Goal: Find specific page/section: Find specific page/section

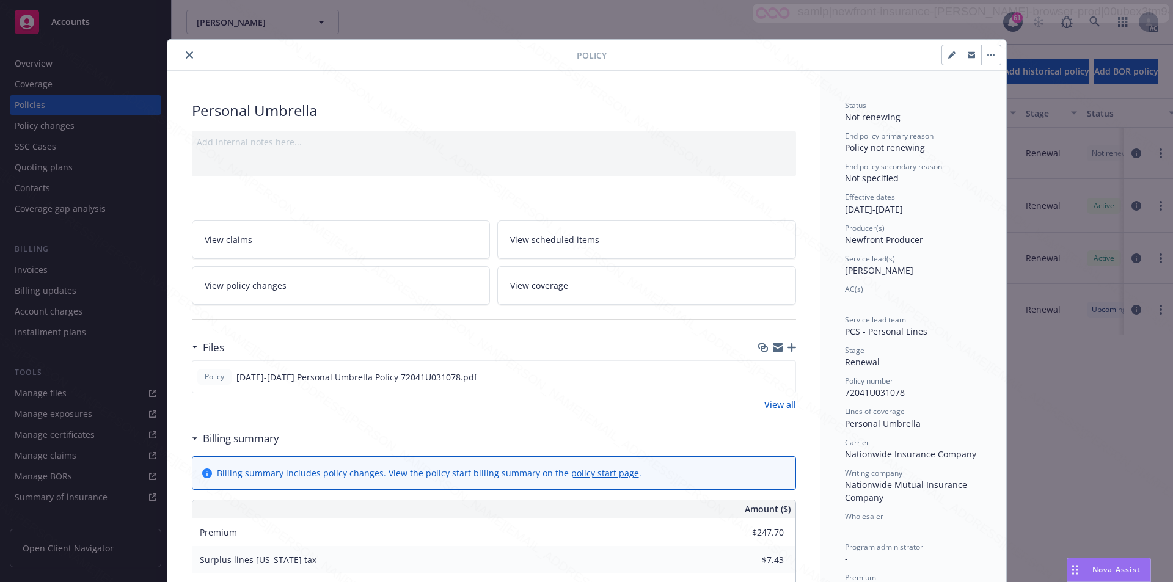
click at [186, 53] on icon "close" at bounding box center [189, 54] width 7 height 7
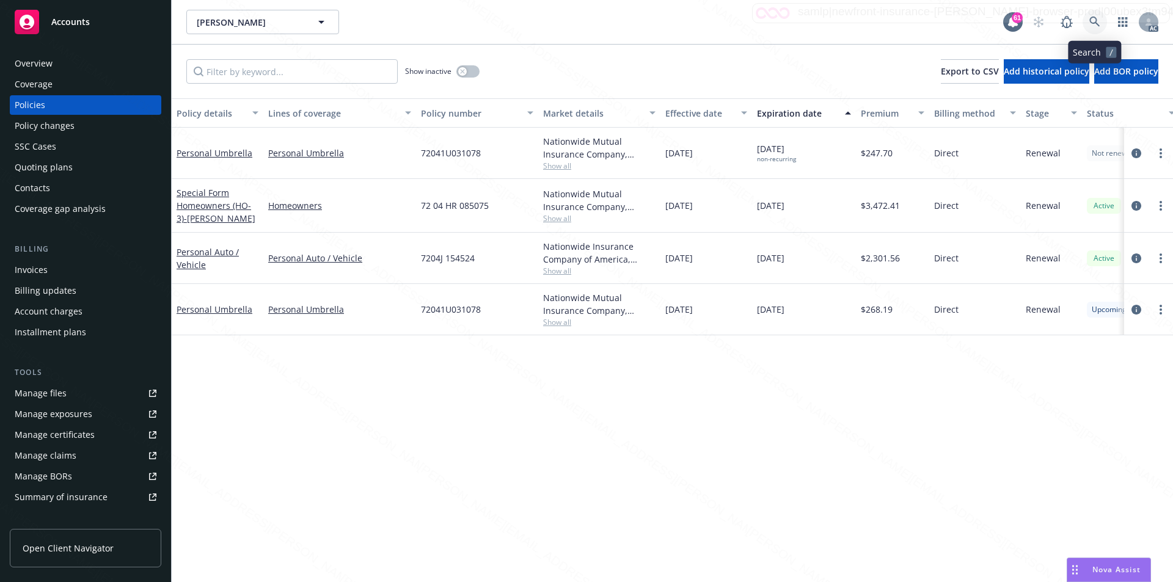
click at [1093, 19] on icon at bounding box center [1095, 21] width 11 height 11
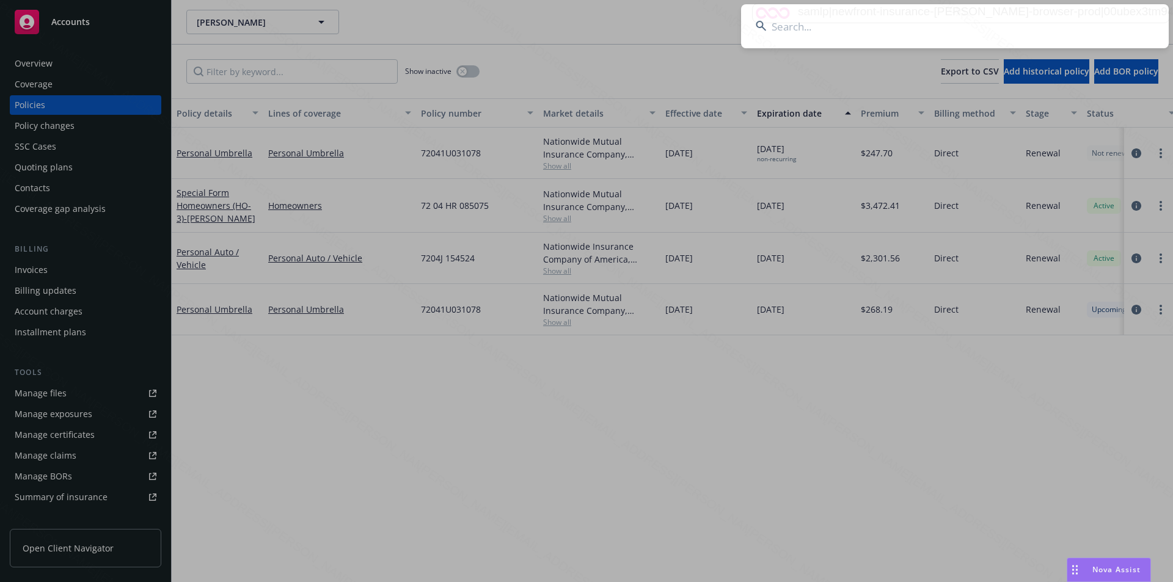
click at [906, 32] on input at bounding box center [955, 26] width 428 height 44
type input "."
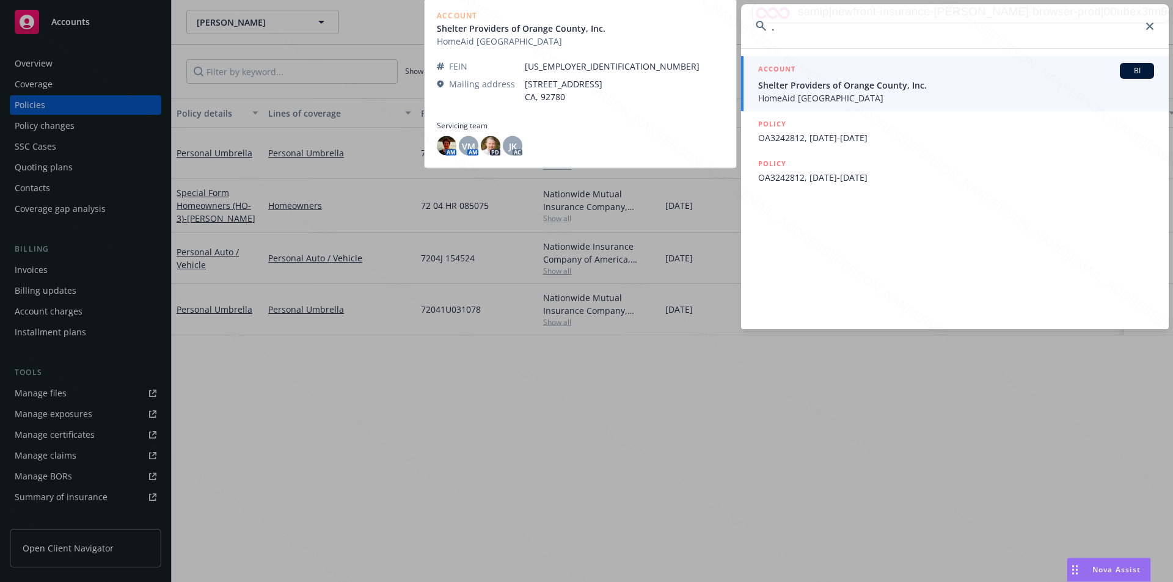
click at [834, 92] on span "HomeAid [GEOGRAPHIC_DATA]" at bounding box center [956, 98] width 396 height 13
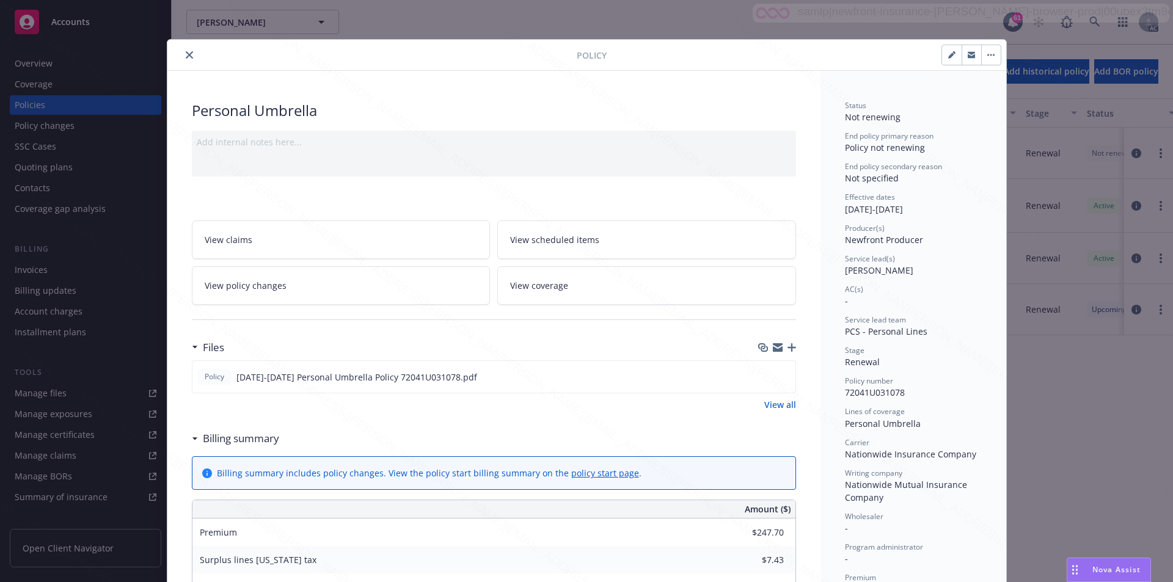
scroll to position [37, 0]
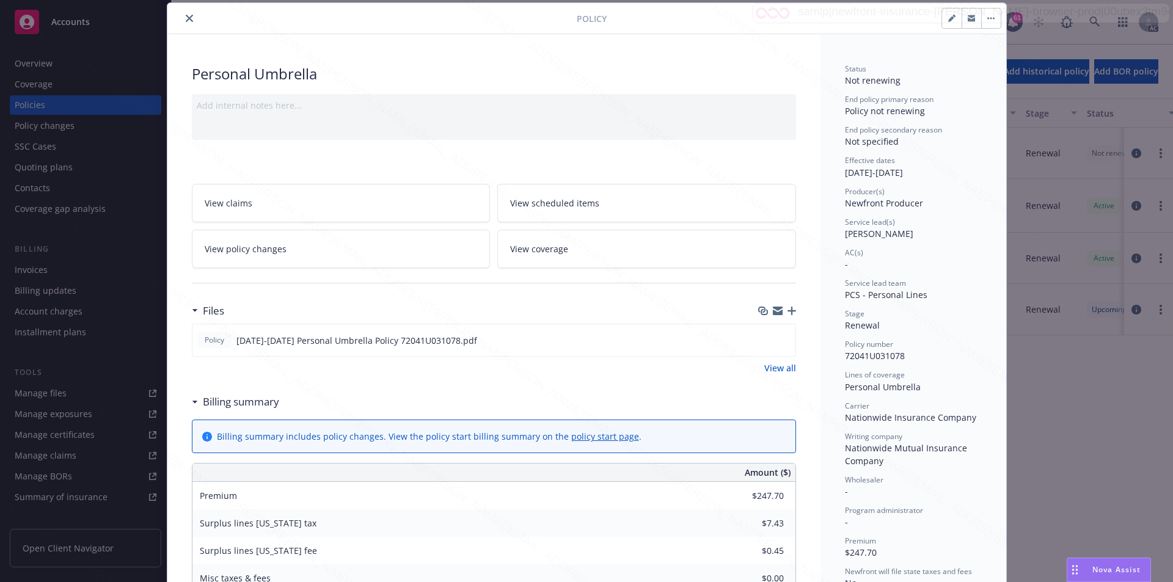
click at [186, 21] on icon "close" at bounding box center [189, 18] width 7 height 7
